Goal: Task Accomplishment & Management: Complete application form

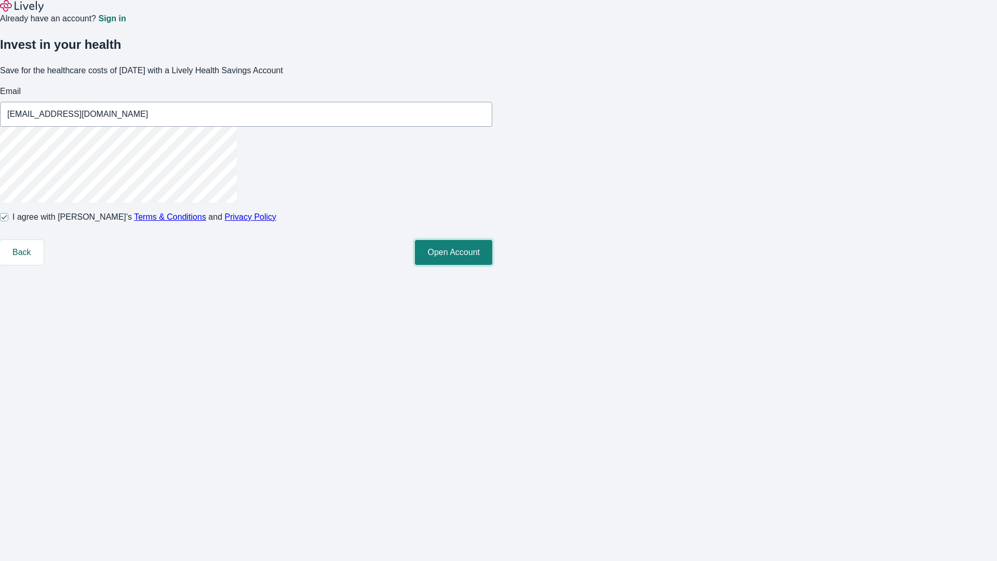
click at [492, 265] on button "Open Account" at bounding box center [453, 252] width 77 height 25
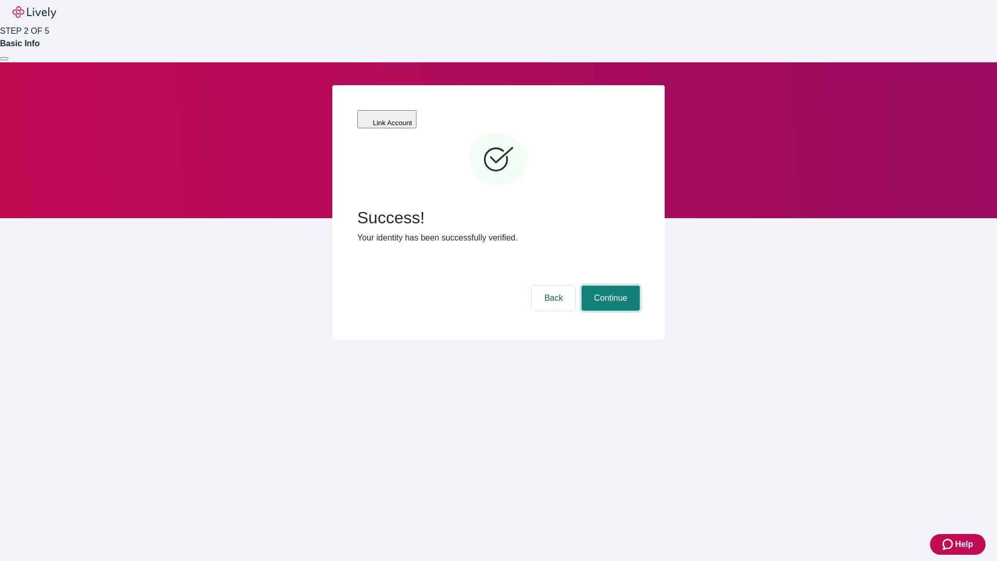
click at [609, 286] on button "Continue" at bounding box center [611, 298] width 58 height 25
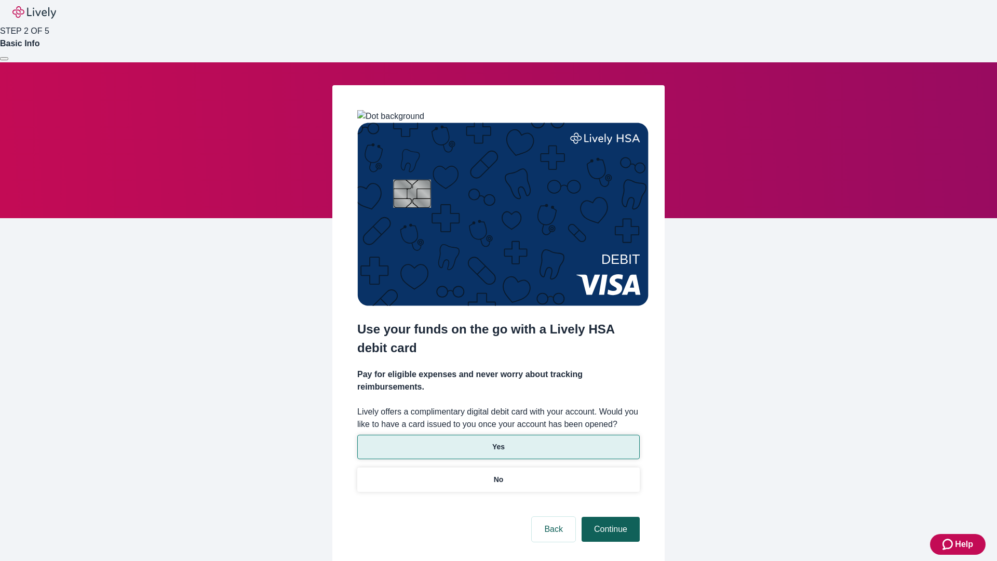
click at [498, 441] on p "Yes" at bounding box center [498, 446] width 12 height 11
click at [609, 517] on button "Continue" at bounding box center [611, 529] width 58 height 25
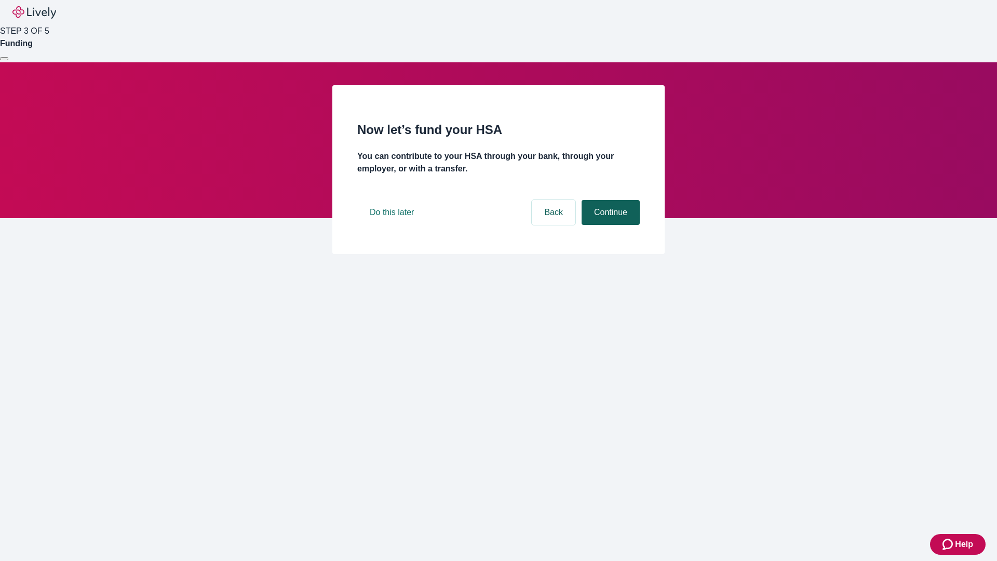
click at [609, 225] on button "Continue" at bounding box center [611, 212] width 58 height 25
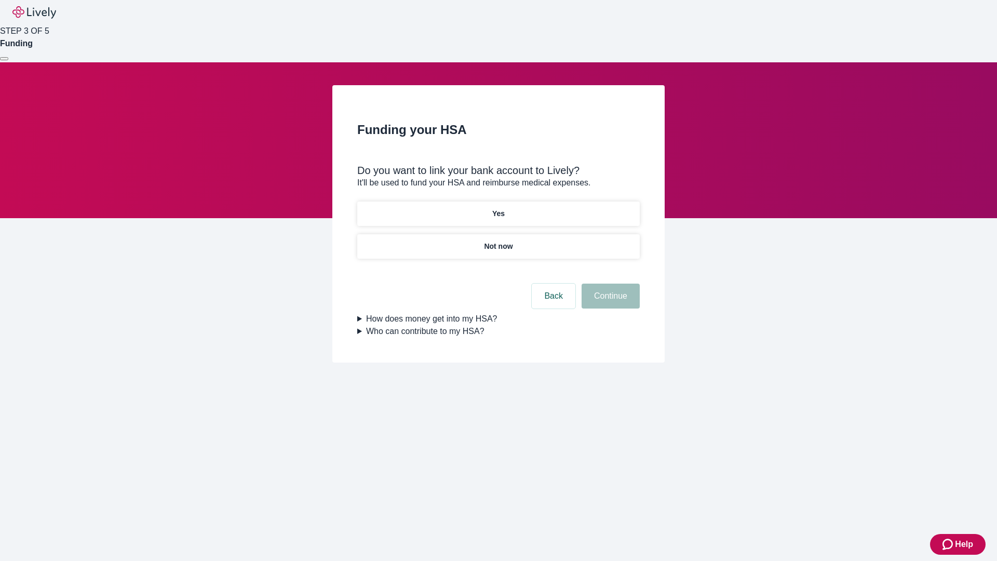
click at [498, 208] on p "Yes" at bounding box center [498, 213] width 12 height 11
click at [609, 284] on button "Continue" at bounding box center [611, 296] width 58 height 25
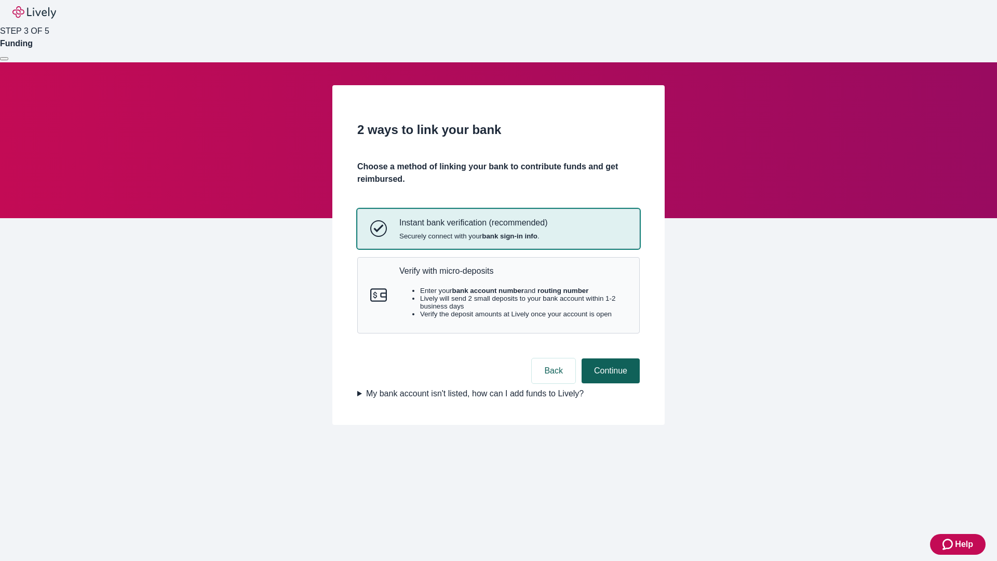
click at [513, 276] on p "Verify with micro-deposits" at bounding box center [512, 271] width 227 height 10
click at [609, 383] on button "Continue" at bounding box center [611, 370] width 58 height 25
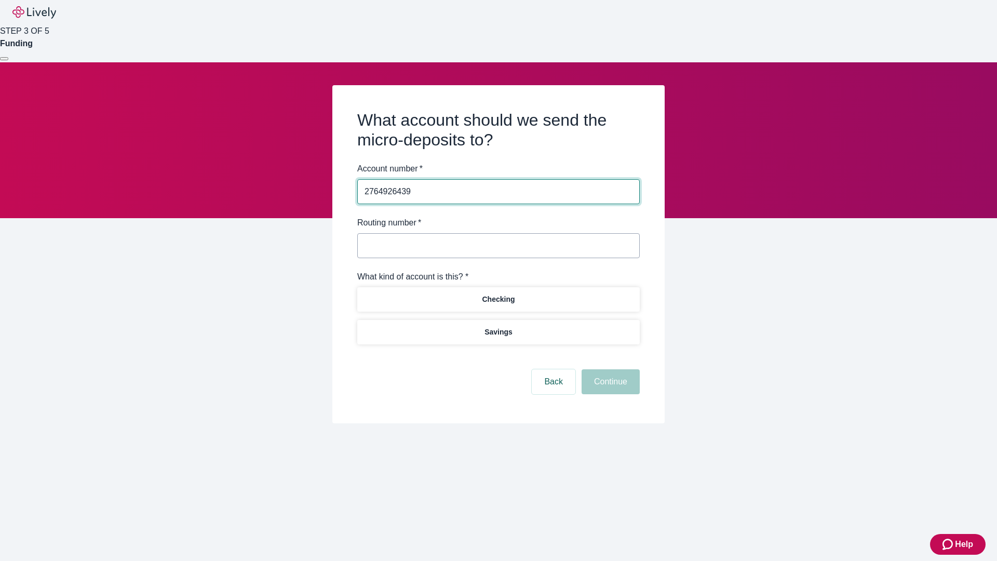
type input "2764926439"
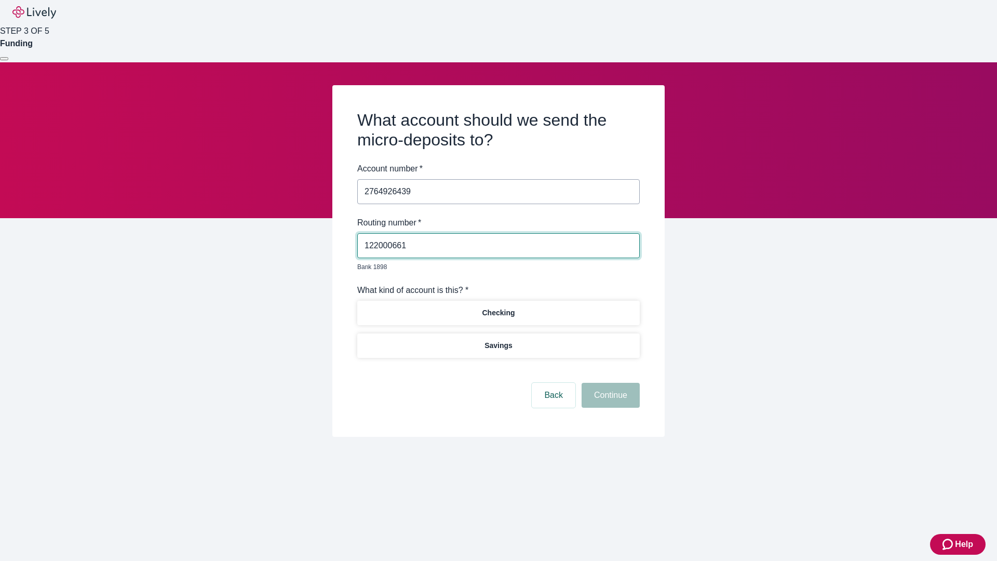
type input "122000661"
click at [498, 307] on p "Checking" at bounding box center [498, 312] width 33 height 11
click at [609, 383] on button "Continue" at bounding box center [611, 395] width 58 height 25
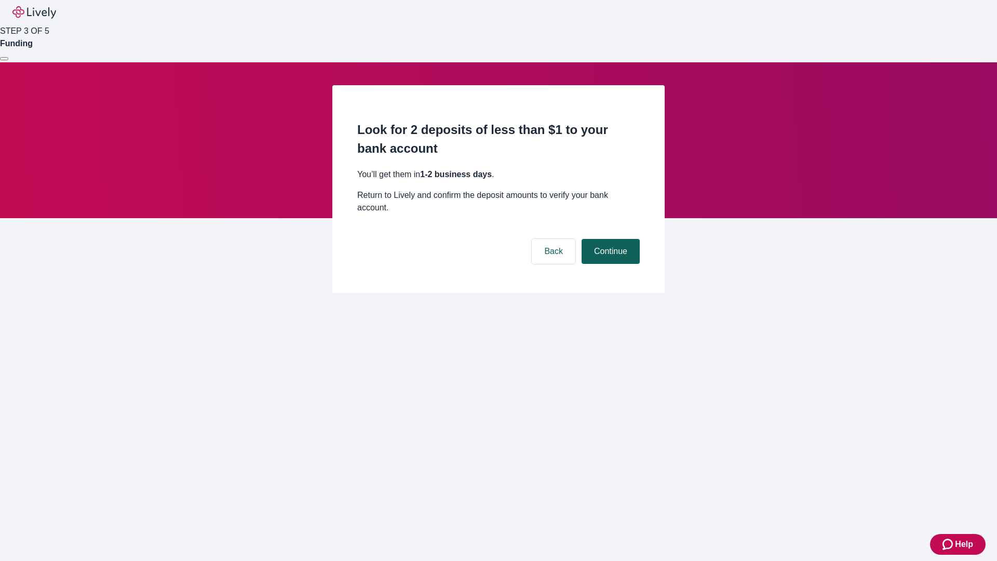
click at [609, 239] on button "Continue" at bounding box center [611, 251] width 58 height 25
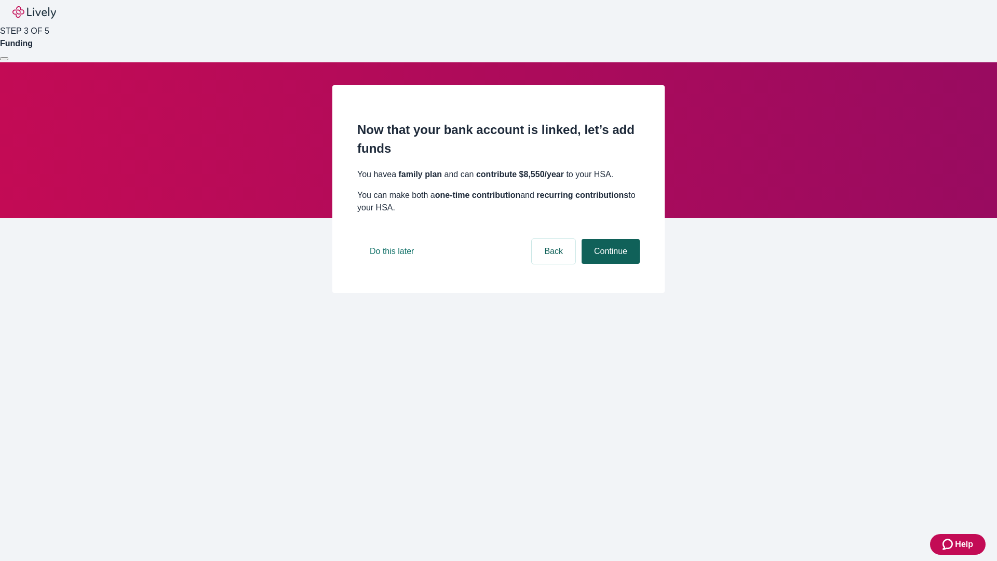
click at [609, 264] on button "Continue" at bounding box center [611, 251] width 58 height 25
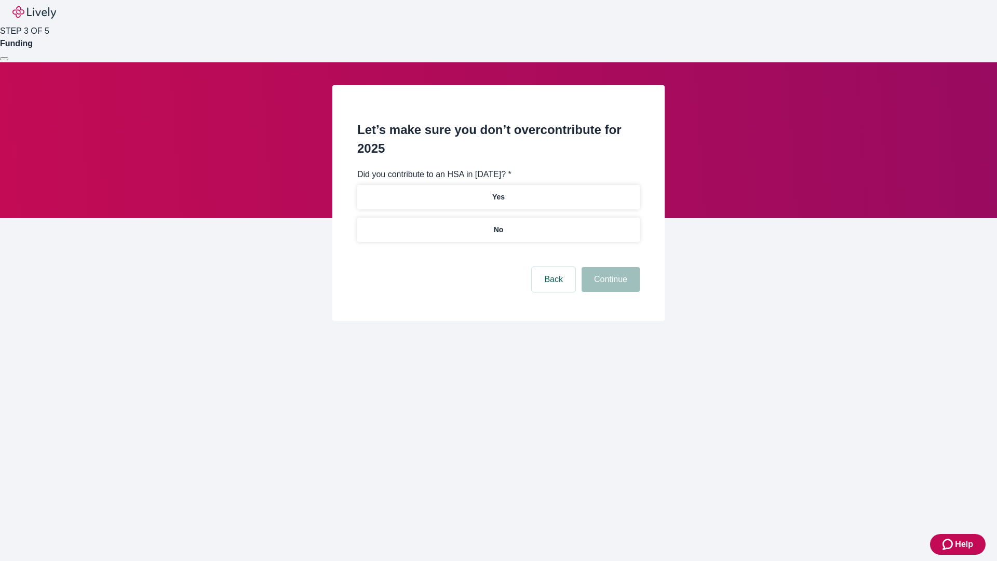
click at [498, 224] on p "No" at bounding box center [499, 229] width 10 height 11
click at [609, 267] on button "Continue" at bounding box center [611, 279] width 58 height 25
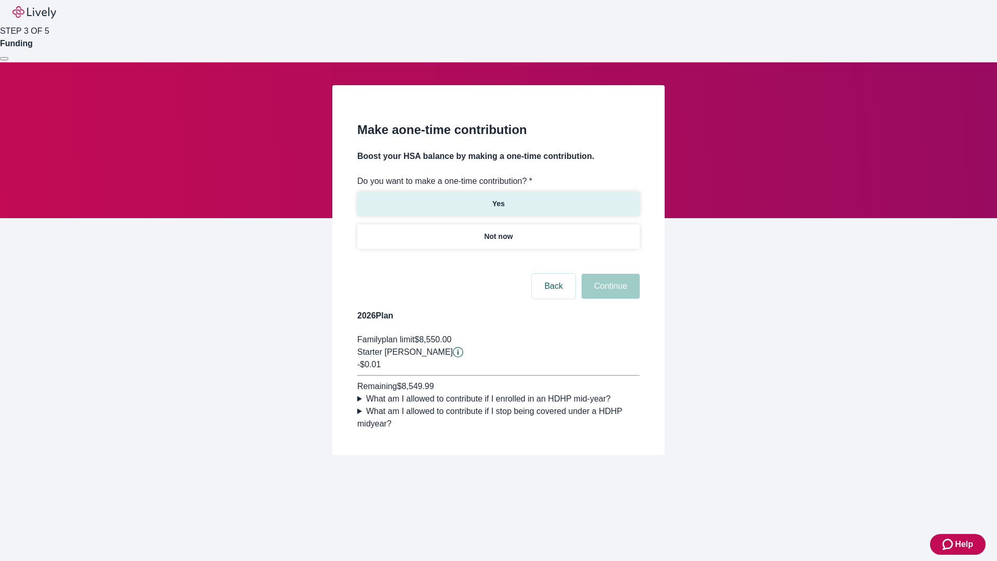
click at [498, 198] on p "Yes" at bounding box center [498, 203] width 12 height 11
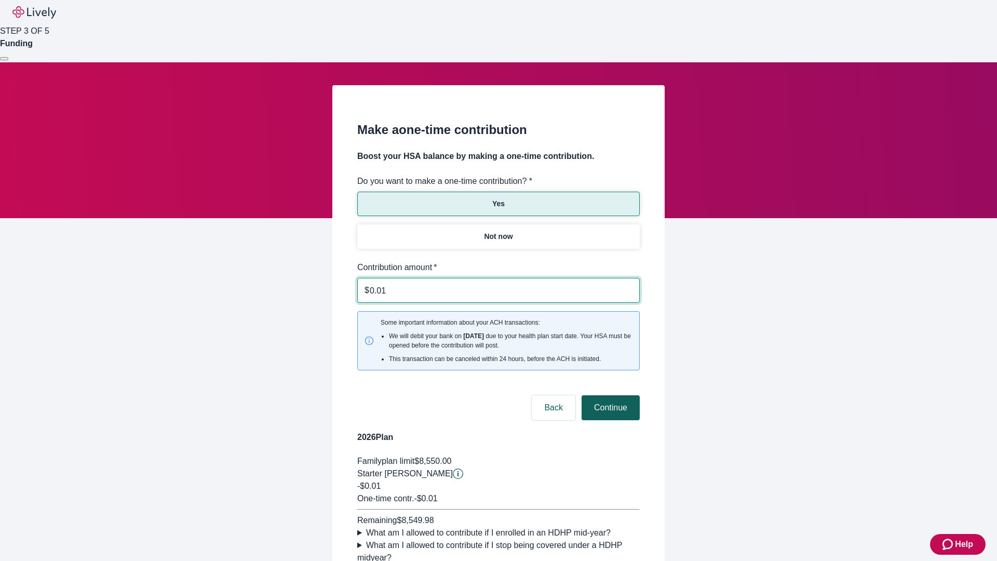
type input "0.01"
click at [609, 395] on button "Continue" at bounding box center [611, 407] width 58 height 25
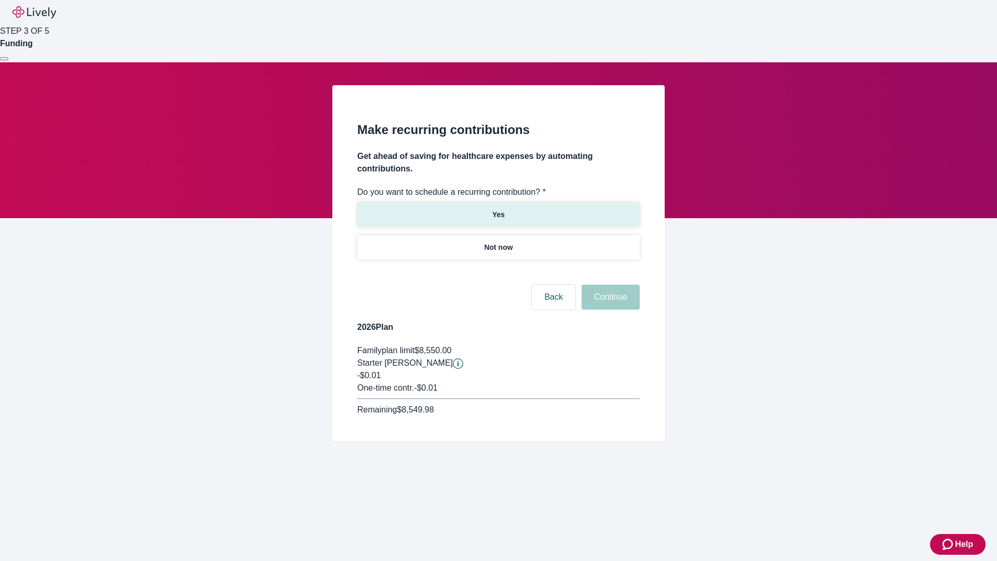
click at [498, 209] on p "Yes" at bounding box center [498, 214] width 12 height 11
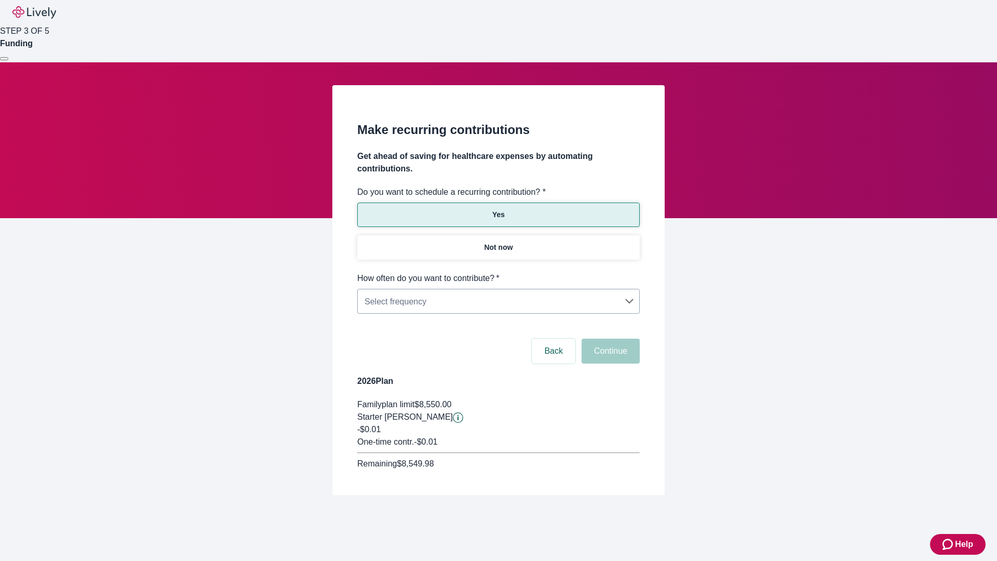
click at [498, 272] on body "Help STEP 3 OF 5 Funding Make recurring contributions Get ahead of saving for h…" at bounding box center [498, 272] width 997 height 545
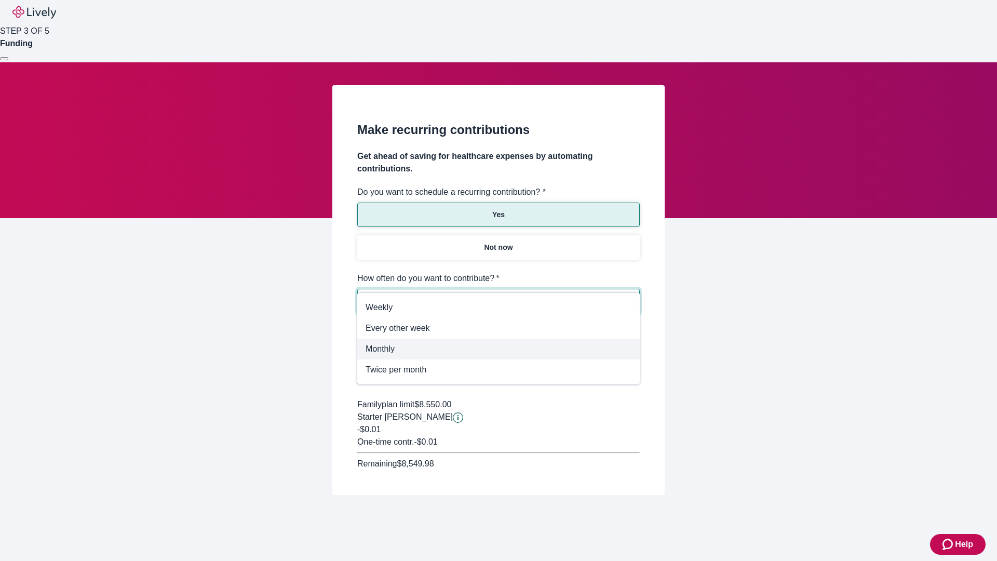
click at [499, 349] on span "Monthly" at bounding box center [499, 349] width 266 height 12
type input "Monthly"
